Goal: Check status: Check status

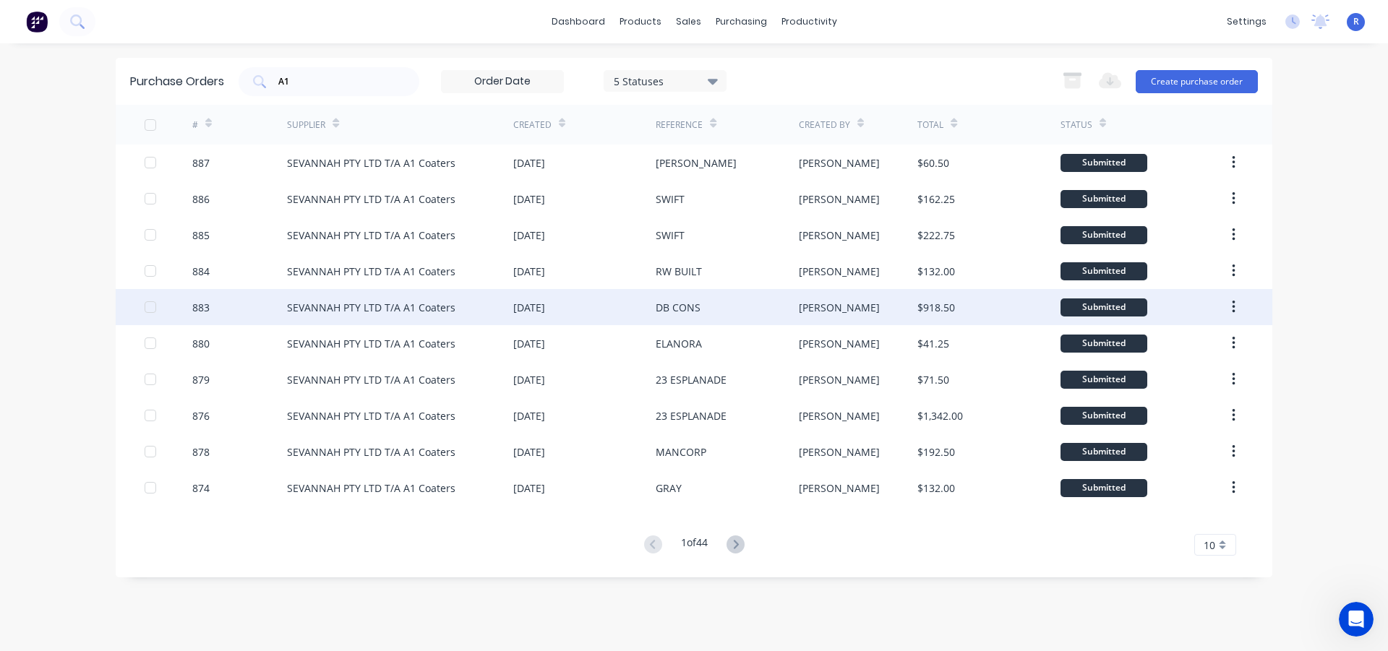
click at [631, 310] on div "[DATE]" at bounding box center [584, 307] width 142 height 36
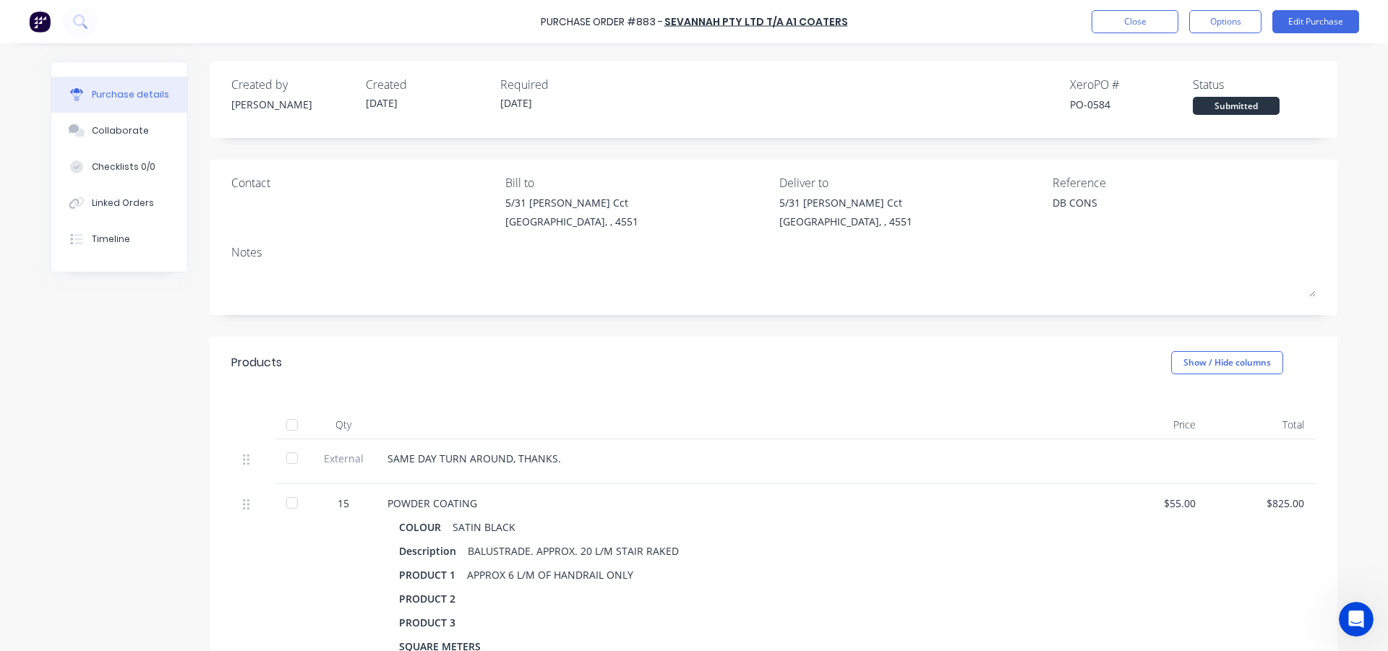
type textarea "x"
click at [98, 236] on div "Timeline" at bounding box center [111, 239] width 38 height 13
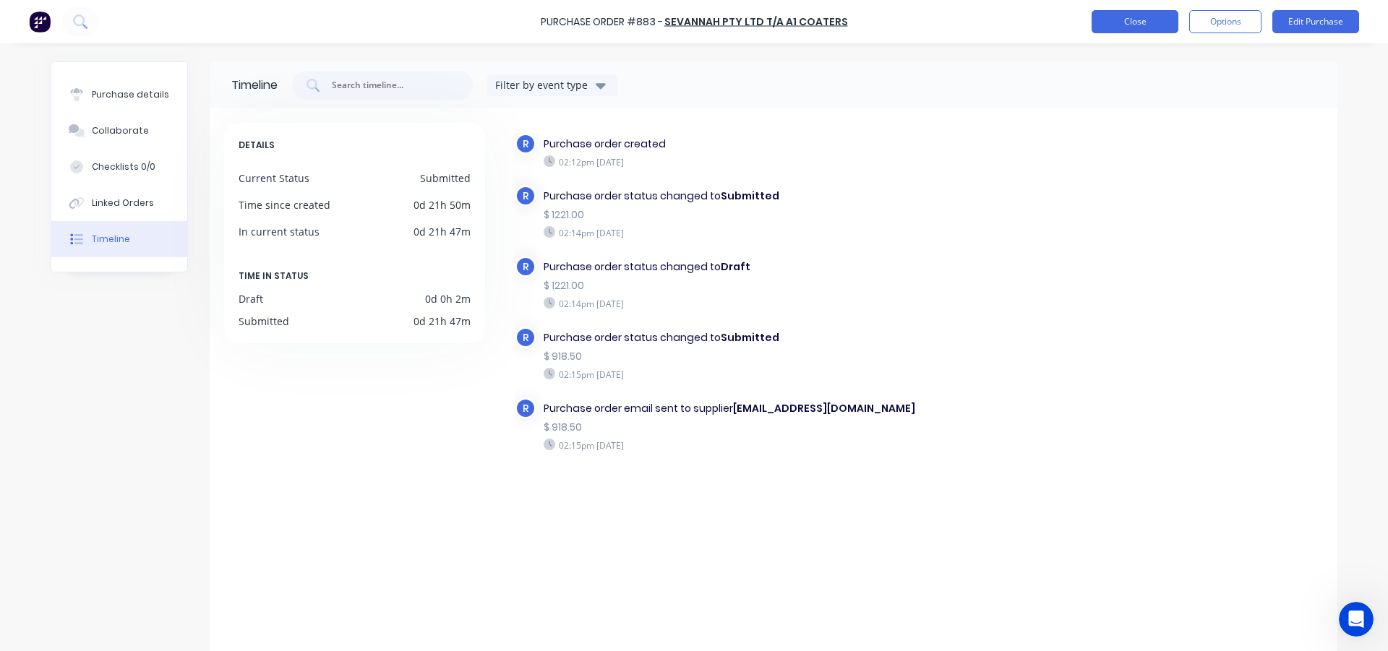
click at [1167, 27] on button "Close" at bounding box center [1134, 21] width 87 height 23
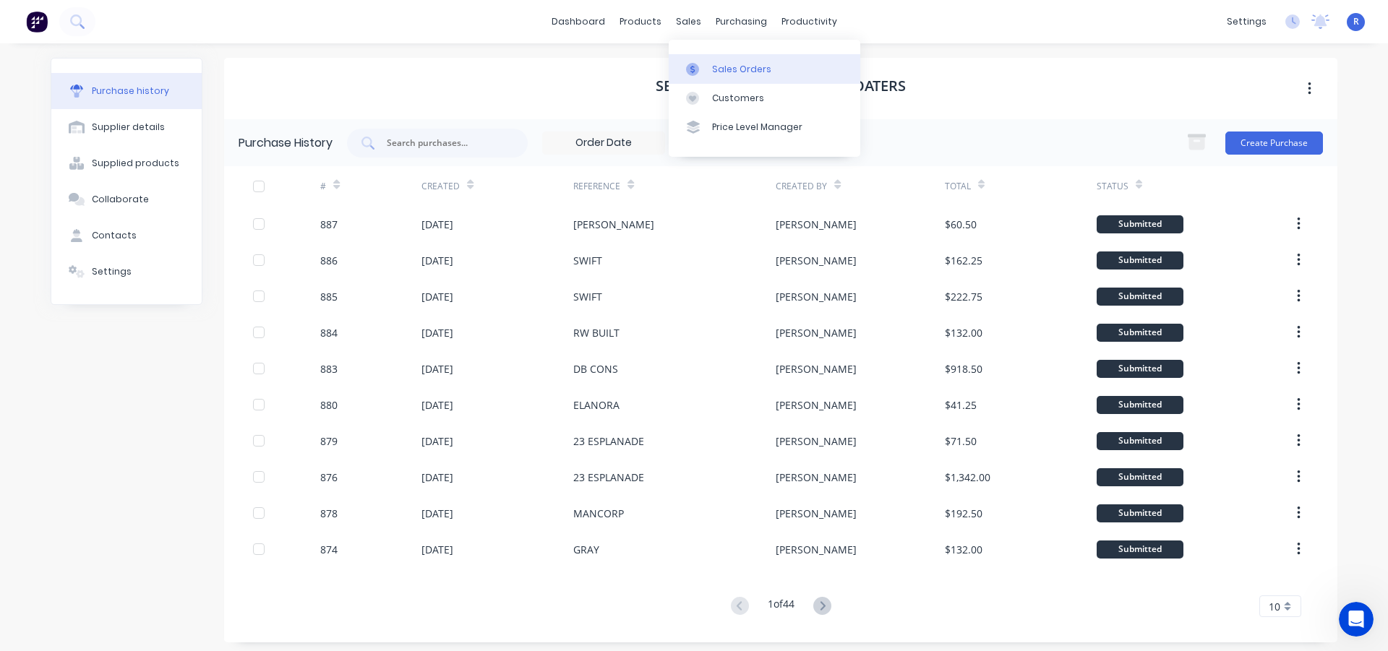
click at [726, 64] on div "Sales Orders" at bounding box center [741, 69] width 59 height 13
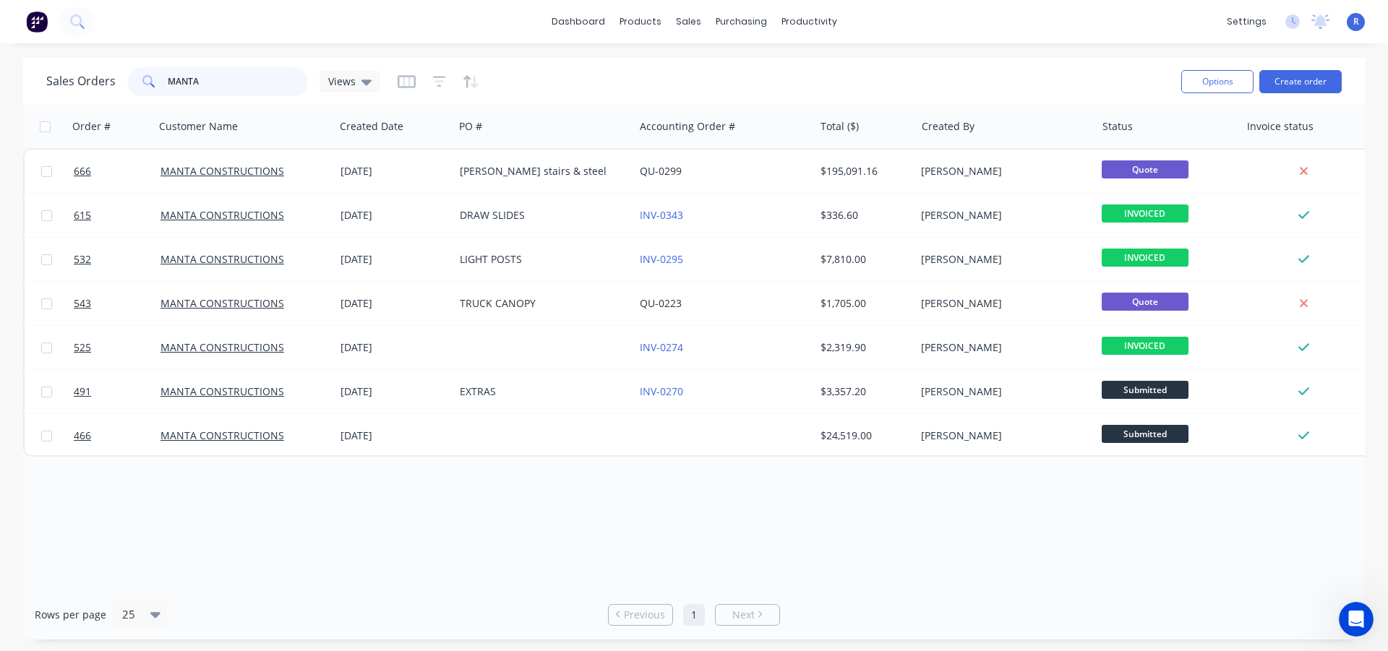
drag, startPoint x: 241, startPoint y: 85, endPoint x: 134, endPoint y: 87, distance: 107.7
click at [134, 87] on div "MANTA" at bounding box center [217, 81] width 181 height 29
type input "[PERSON_NAME]"
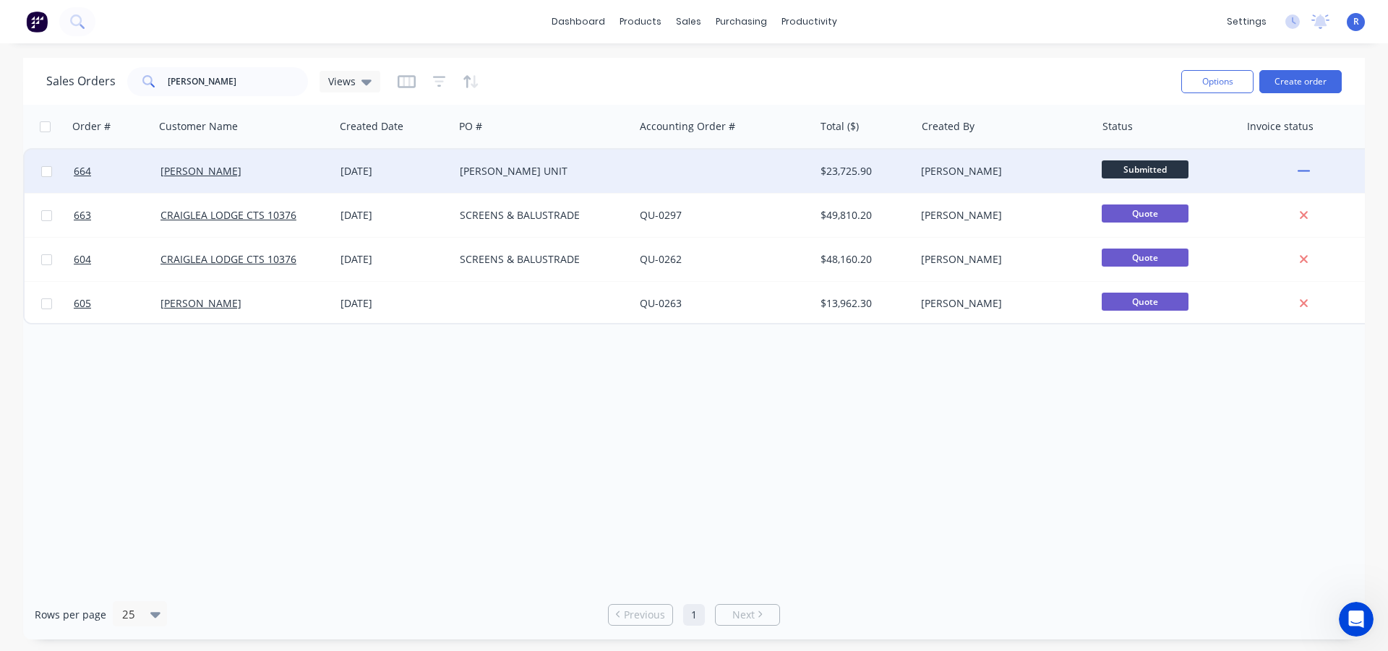
click at [205, 162] on div "[PERSON_NAME]" at bounding box center [245, 171] width 180 height 43
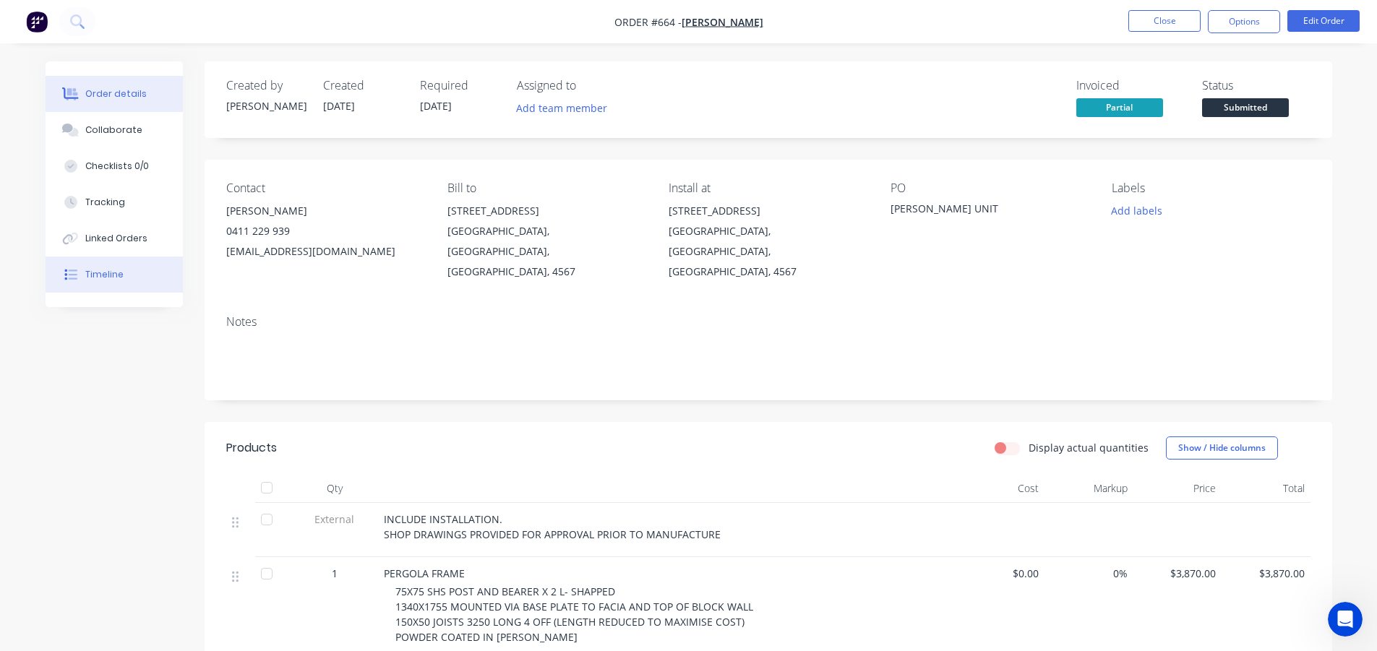
click at [87, 283] on button "Timeline" at bounding box center [114, 275] width 137 height 36
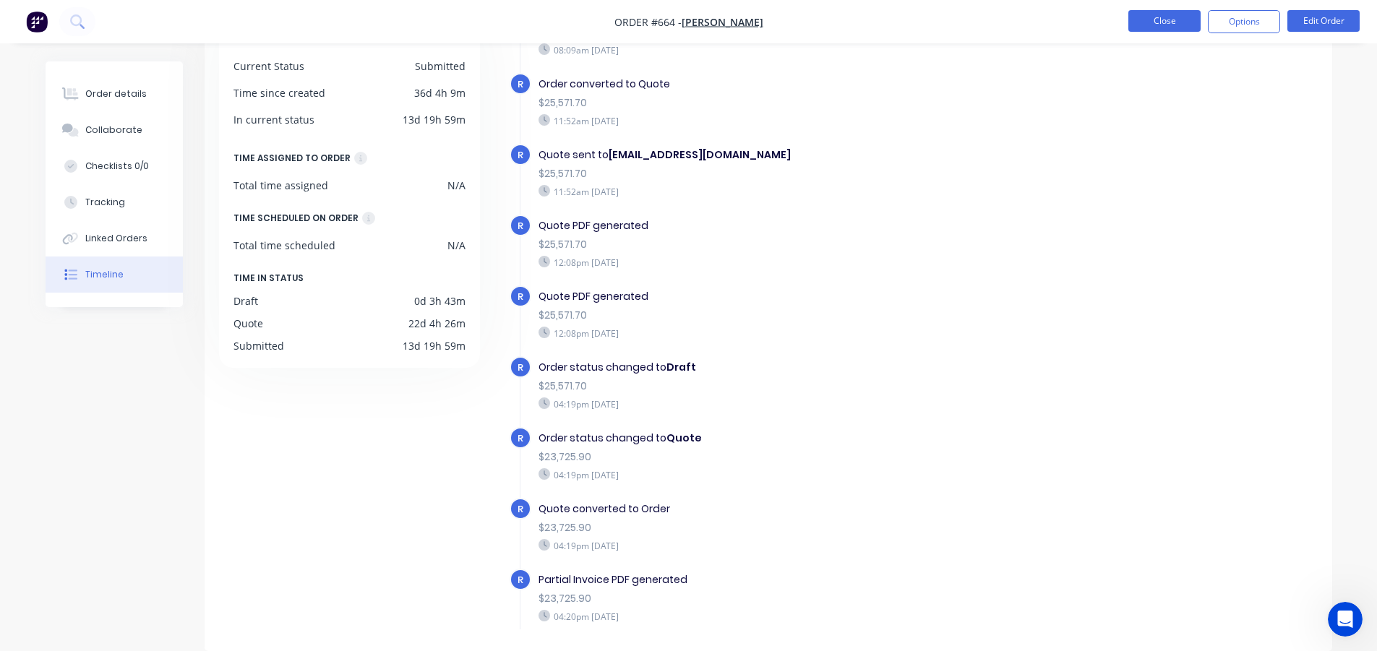
click at [1172, 17] on button "Close" at bounding box center [1164, 21] width 72 height 22
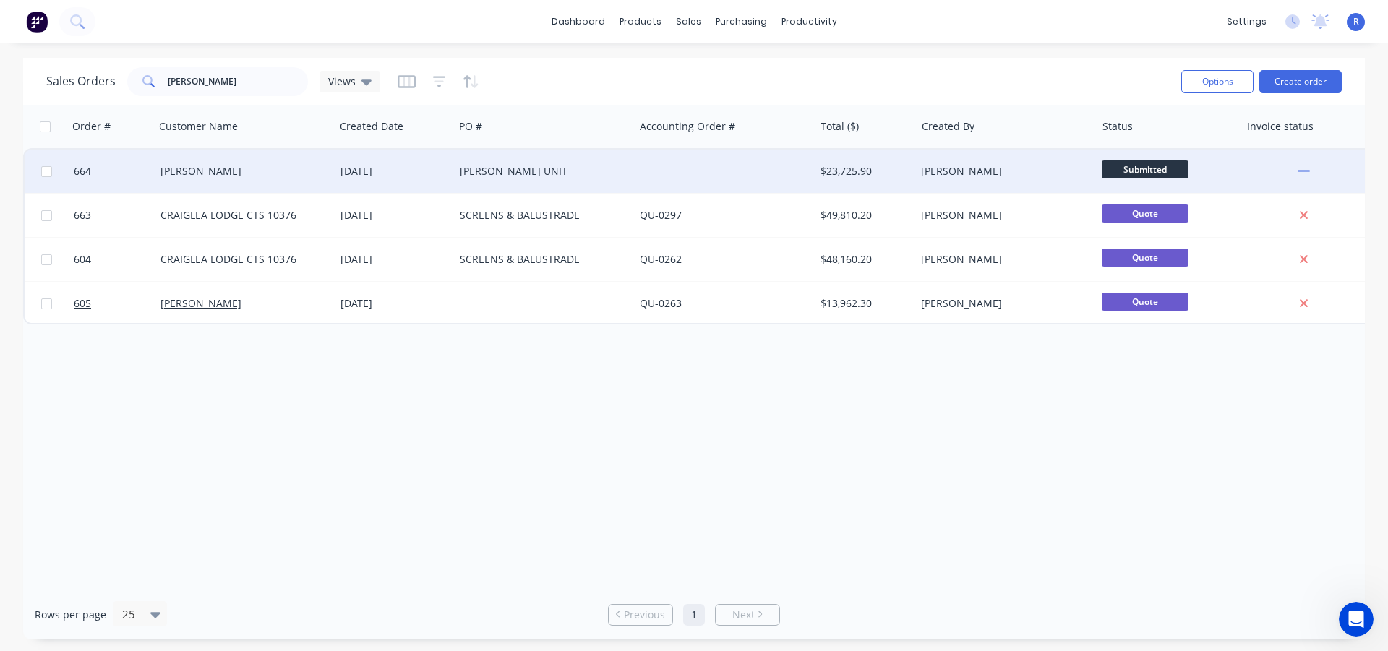
click at [983, 164] on div "[PERSON_NAME]" at bounding box center [1001, 171] width 160 height 14
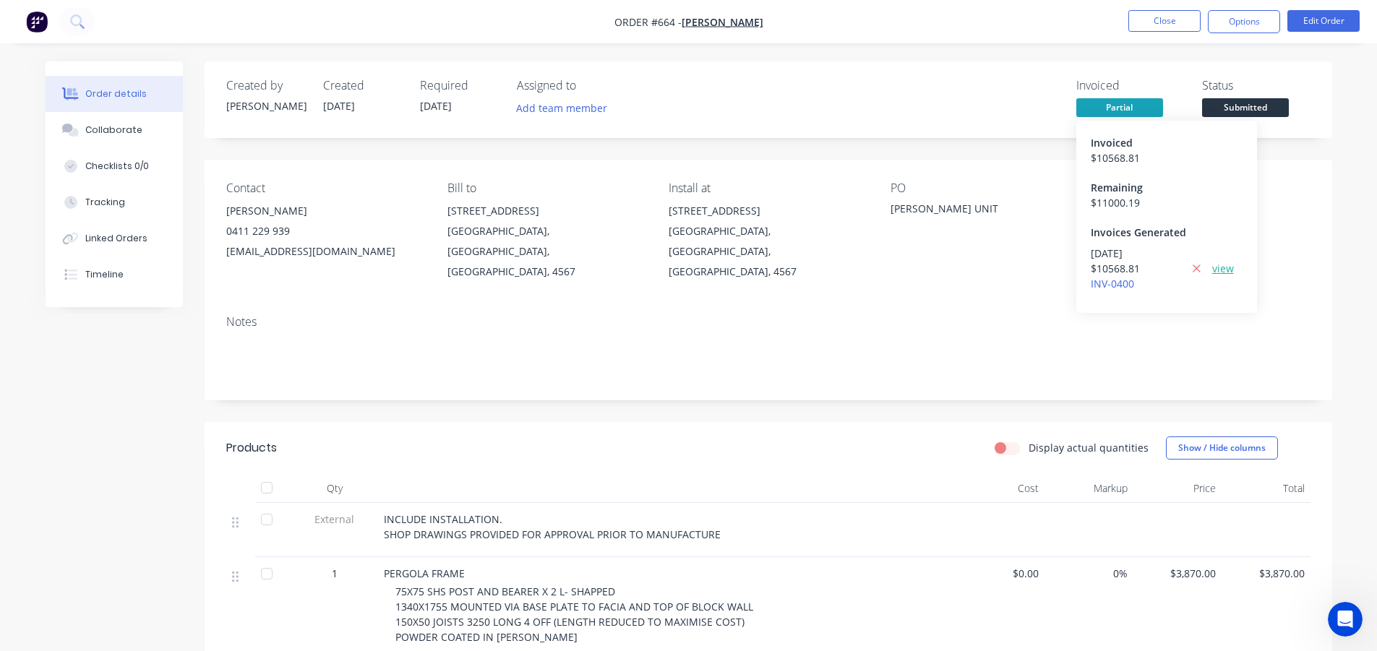
click at [1218, 268] on link "view" at bounding box center [1223, 268] width 22 height 15
